Goal: Task Accomplishment & Management: Use online tool/utility

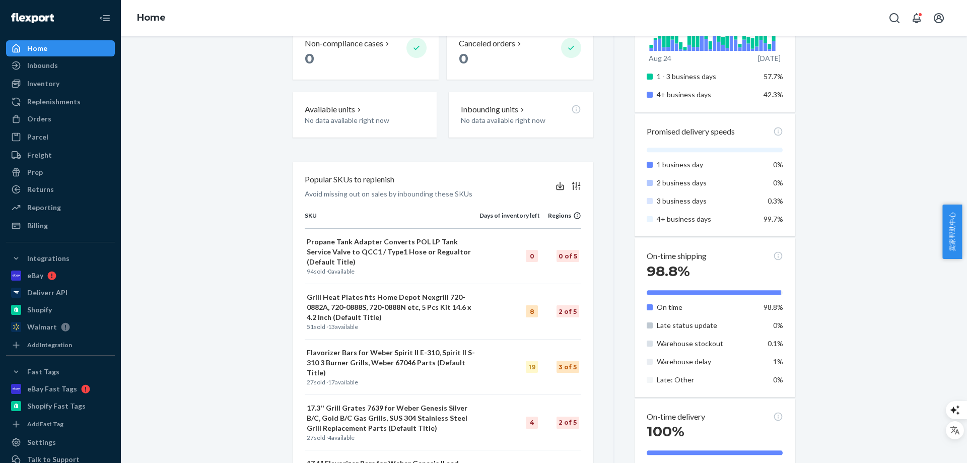
scroll to position [489, 0]
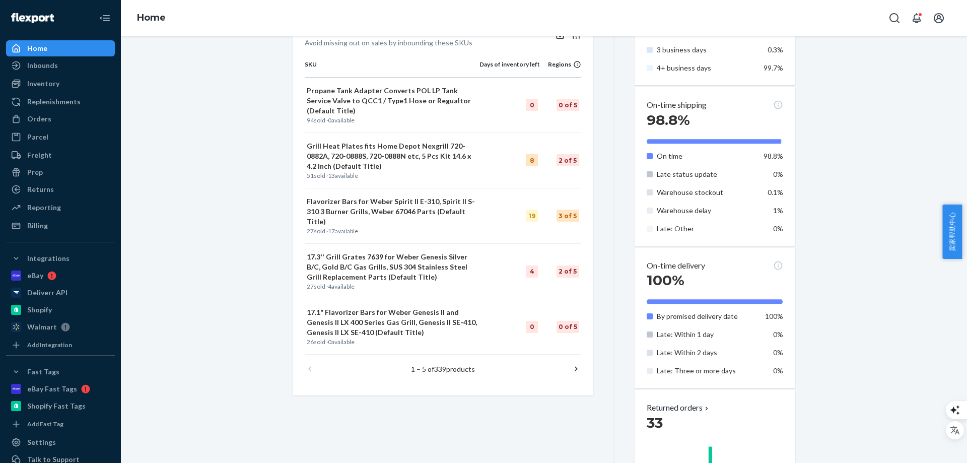
drag, startPoint x: 213, startPoint y: 99, endPoint x: 208, endPoint y: 92, distance: 9.1
click at [211, 99] on div "Starting [DATE], a $500 monthly minimum fee is applicable to all merchants. For…" at bounding box center [543, 103] width 831 height 1081
click at [202, 89] on div "Starting [DATE], a $500 monthly minimum fee is applicable to all merchants. For…" at bounding box center [543, 103] width 831 height 1081
click at [190, 143] on div "Starting [DATE], a $500 monthly minimum fee is applicable to all merchants. For…" at bounding box center [543, 103] width 831 height 1081
click at [51, 204] on div "Reporting" at bounding box center [44, 207] width 34 height 10
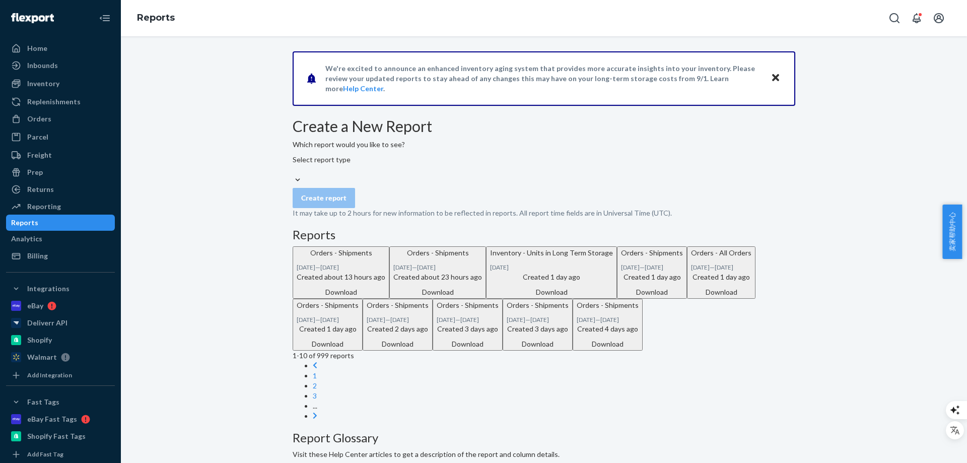
click at [241, 175] on div "We're excited to announce an enhanced inventory aging system that provides more…" at bounding box center [543, 410] width 831 height 719
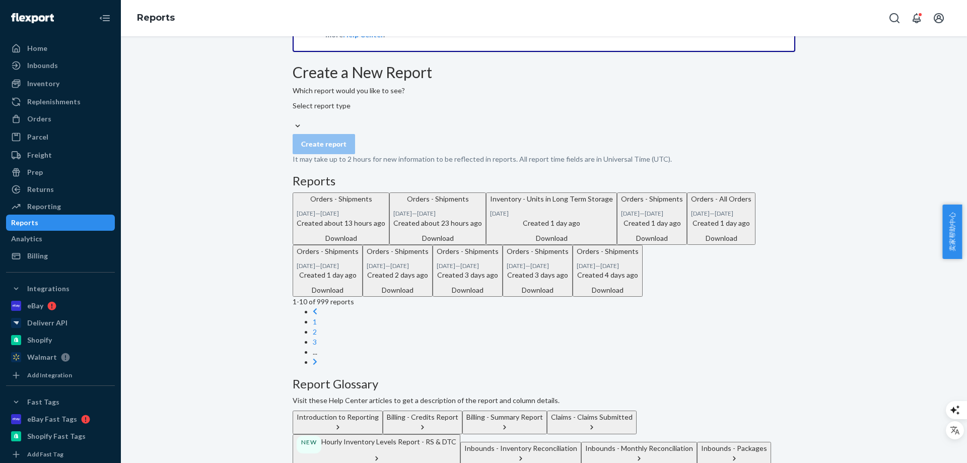
scroll to position [101, 0]
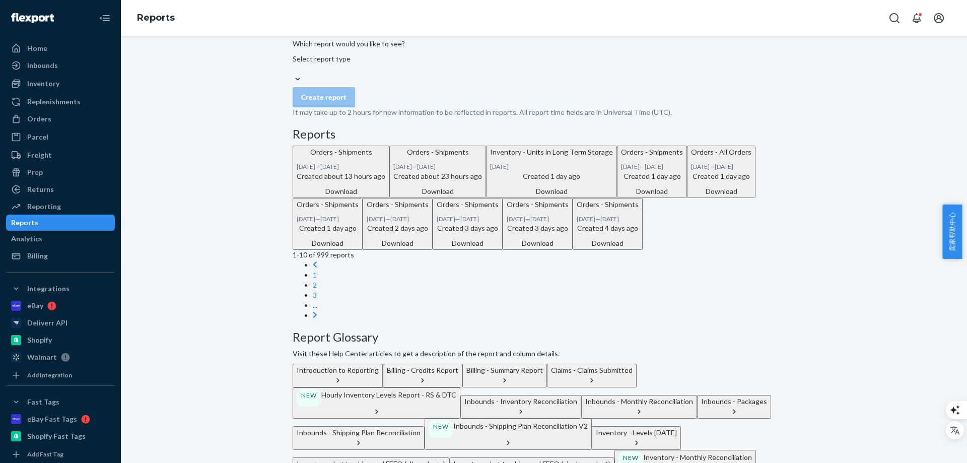
drag, startPoint x: 218, startPoint y: 272, endPoint x: 253, endPoint y: 254, distance: 38.5
click at [218, 271] on div "We're excited to announce an enhanced inventory aging system that provides more…" at bounding box center [543, 310] width 831 height 719
click at [350, 74] on div "Select report type" at bounding box center [321, 64] width 58 height 20
click at [293, 74] on input "Select report type" at bounding box center [292, 69] width 1 height 10
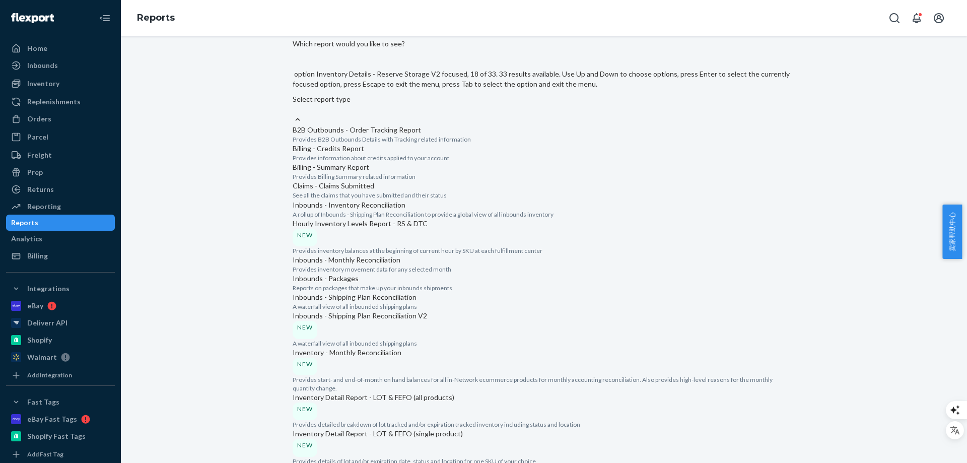
scroll to position [755, 0]
click at [293, 114] on input "option Inventory - Units in Long Term Storage focused, 17 of 33. 33 results ava…" at bounding box center [292, 109] width 1 height 10
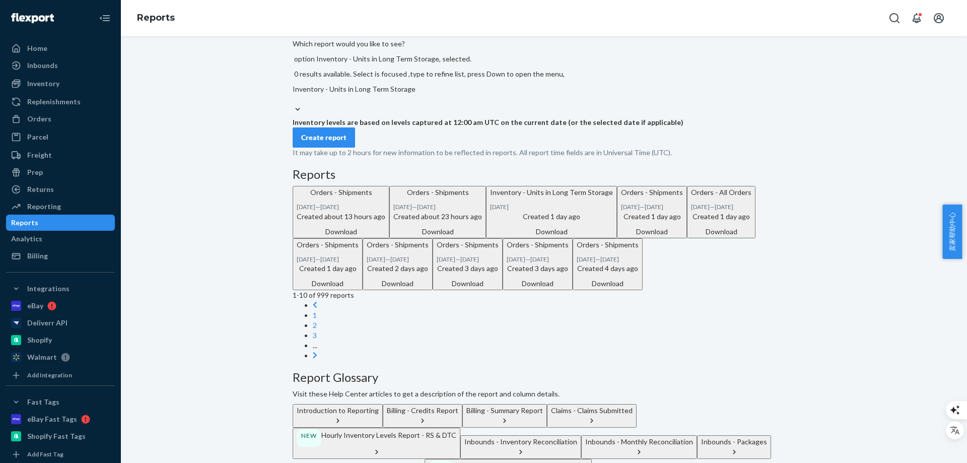
click at [331, 142] on div "Create report" at bounding box center [323, 137] width 45 height 10
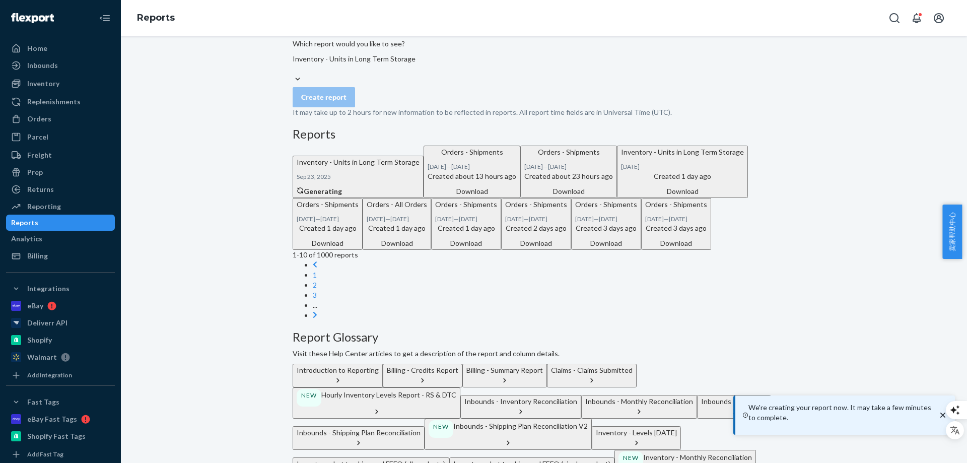
click at [233, 94] on div "We're excited to announce an enhanced inventory aging system that provides more…" at bounding box center [543, 310] width 831 height 719
drag, startPoint x: 857, startPoint y: 221, endPoint x: 859, endPoint y: 192, distance: 29.3
click at [857, 212] on div "We're excited to announce an enhanced inventory aging system that provides more…" at bounding box center [543, 310] width 831 height 719
click at [860, 193] on div "We're excited to announce an enhanced inventory aging system that provides more…" at bounding box center [543, 310] width 831 height 719
click at [181, 143] on div "We're excited to announce an enhanced inventory aging system that provides more…" at bounding box center [543, 310] width 831 height 719
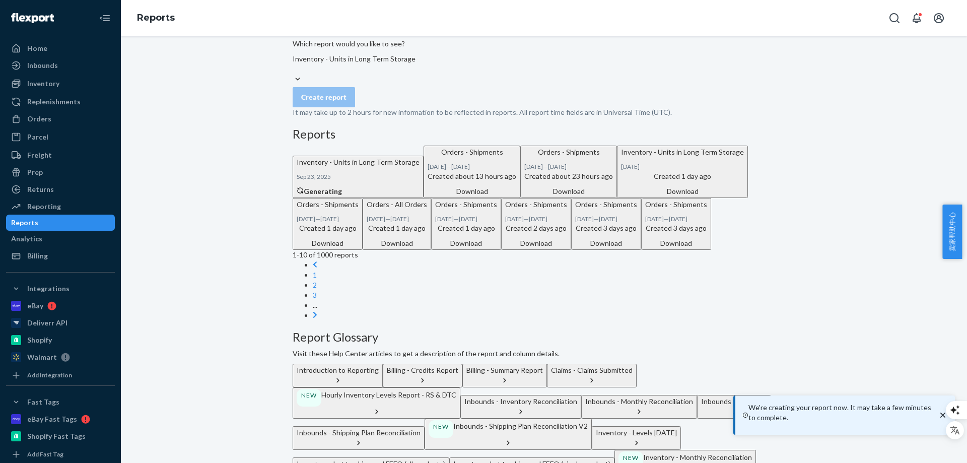
click at [184, 149] on div "We're excited to announce an enhanced inventory aging system that provides more…" at bounding box center [543, 310] width 831 height 719
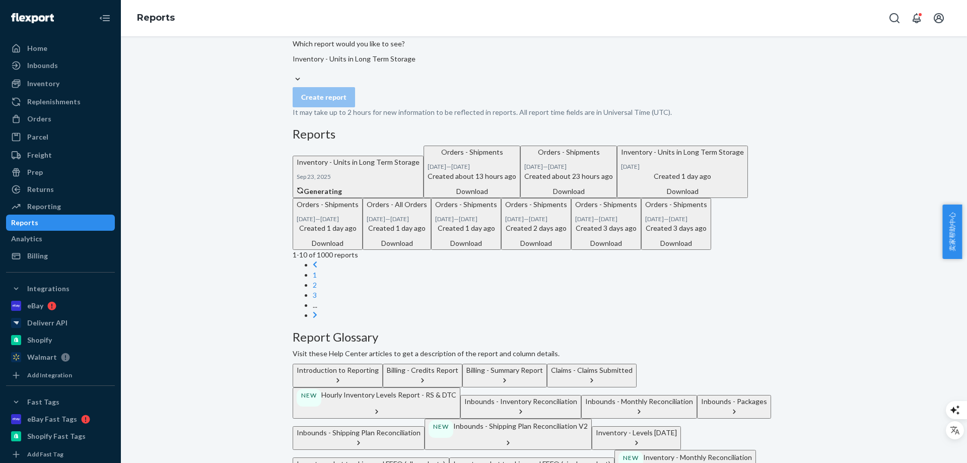
click at [220, 179] on div "We're excited to announce an enhanced inventory aging system that provides more…" at bounding box center [543, 310] width 831 height 719
click at [220, 180] on div "We're excited to announce an enhanced inventory aging system that provides more…" at bounding box center [543, 310] width 831 height 719
drag, startPoint x: 827, startPoint y: 181, endPoint x: 777, endPoint y: 88, distance: 106.3
click at [827, 181] on div "We're excited to announce an enhanced inventory aging system that provides more…" at bounding box center [543, 310] width 831 height 719
click at [210, 177] on div "We're excited to announce an enhanced inventory aging system that provides more…" at bounding box center [543, 310] width 831 height 719
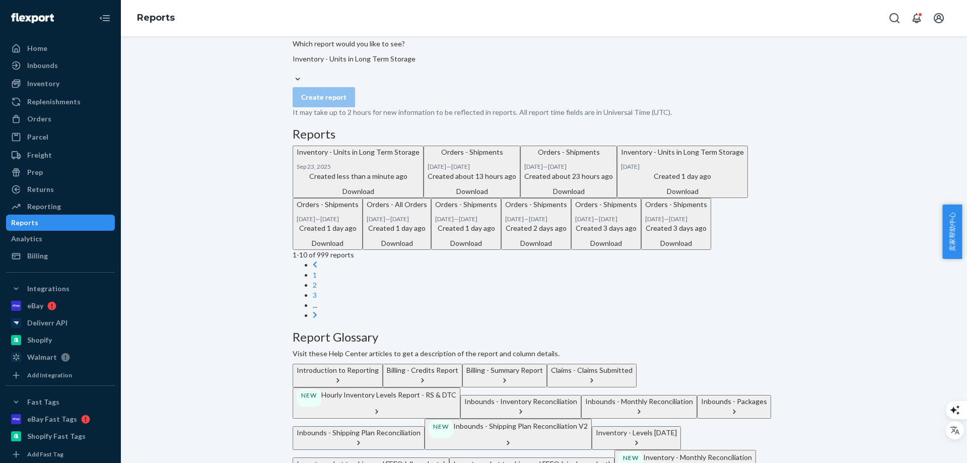
click at [419, 196] on div "Download" at bounding box center [357, 191] width 123 height 10
click at [849, 155] on div "We're excited to announce an enhanced inventory aging system that provides more…" at bounding box center [543, 310] width 831 height 719
click at [857, 147] on div "We're excited to announce an enhanced inventory aging system that provides more…" at bounding box center [543, 310] width 831 height 719
click at [167, 201] on div "We're excited to announce an enhanced inventory aging system that provides more…" at bounding box center [543, 310] width 831 height 719
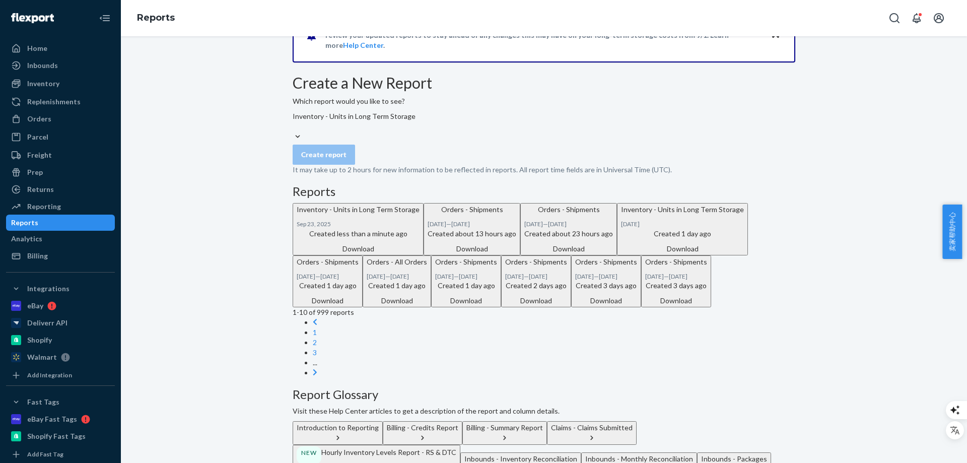
scroll to position [0, 0]
